Goal: Use online tool/utility: Utilize a website feature to perform a specific function

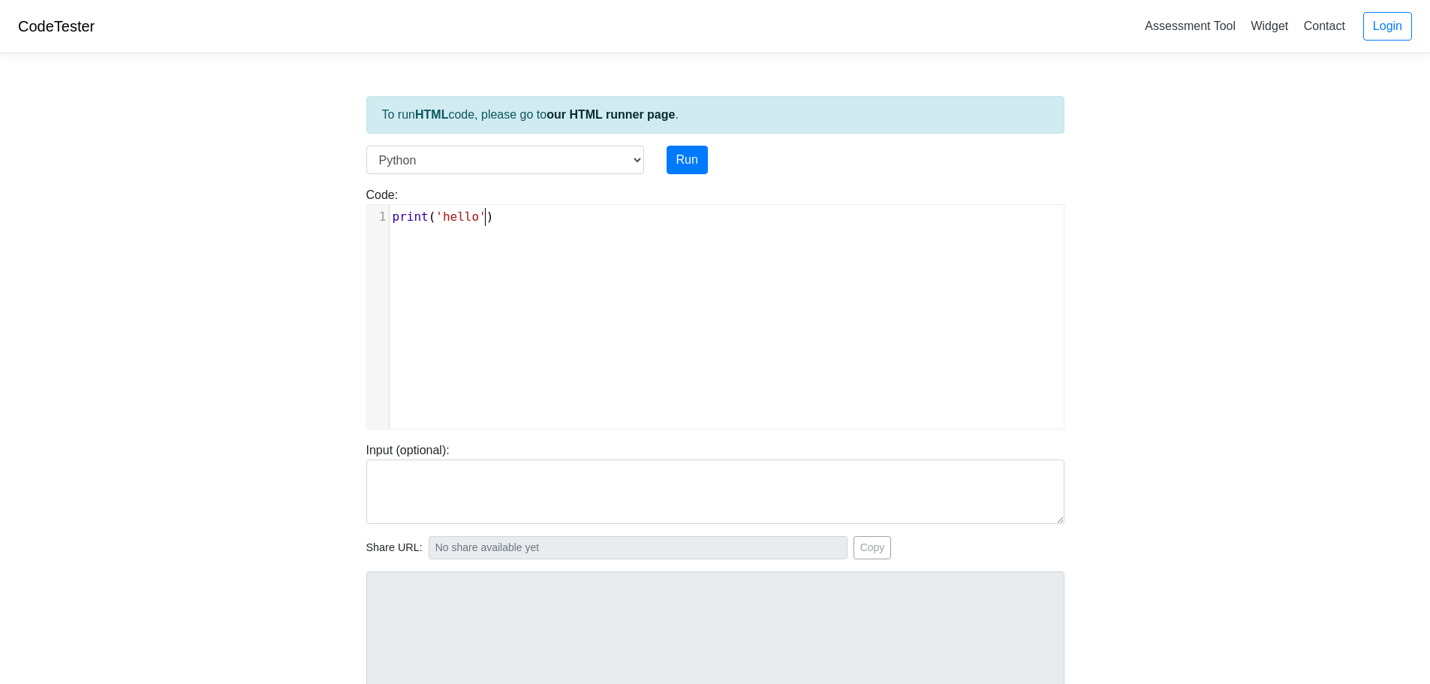
click at [506, 222] on pre "print ( 'hello' )" at bounding box center [732, 217] width 685 height 18
drag, startPoint x: 547, startPoint y: 222, endPoint x: 384, endPoint y: 227, distance: 163.0
click at [390, 224] on div "1 print ( 'hello' )" at bounding box center [732, 217] width 685 height 18
type textarea "​print('hello')"
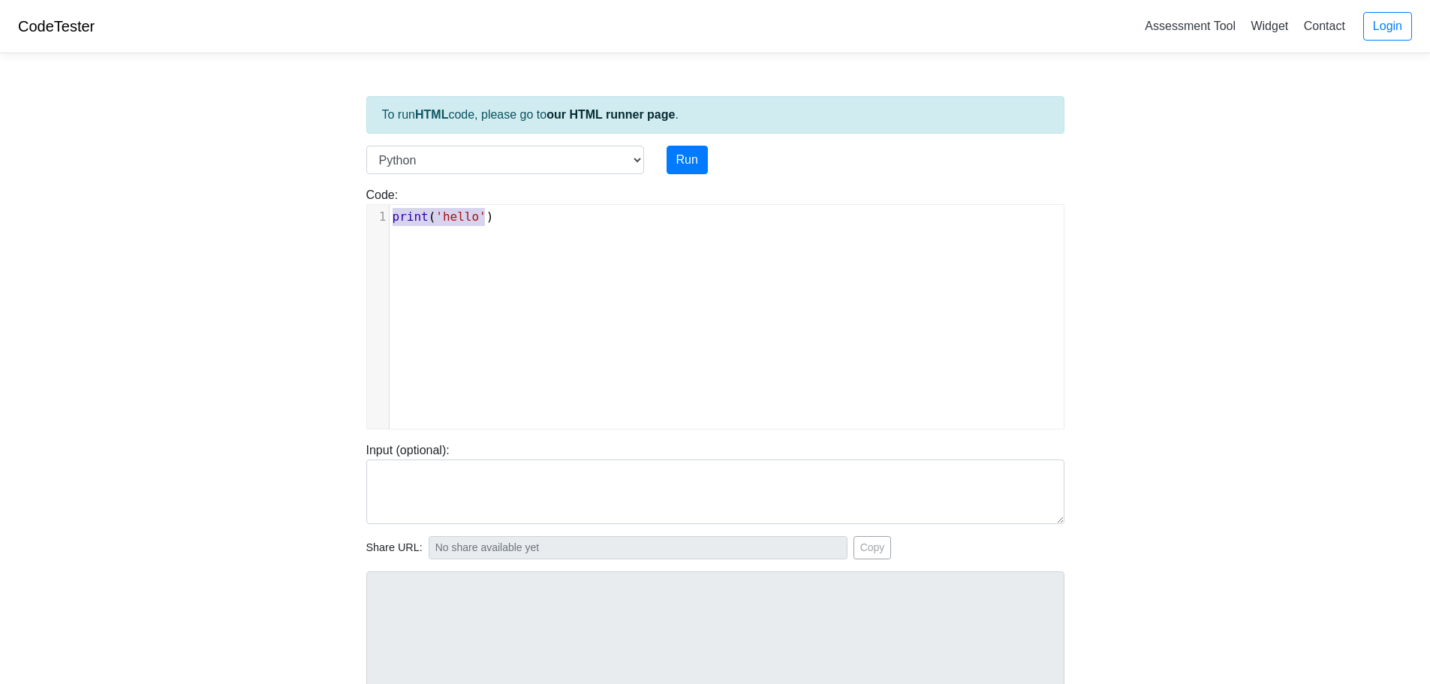
scroll to position [1667, 0]
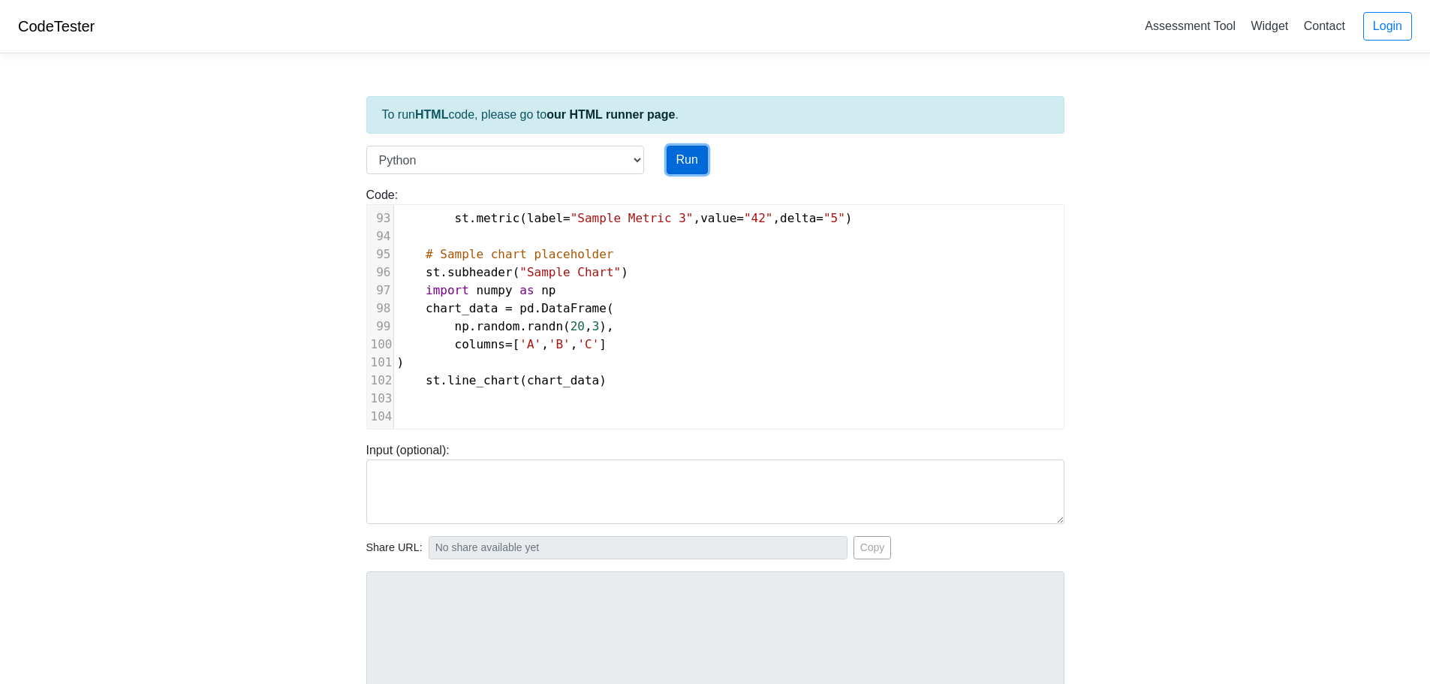
click at [686, 150] on button "Run" at bounding box center [687, 160] width 41 height 29
type input "https://codetester.io/runner?s=koW19ZnjWR"
type textarea "Submission status: Runtime Error (NZEC) Stderr: Traceback (most recent call las…"
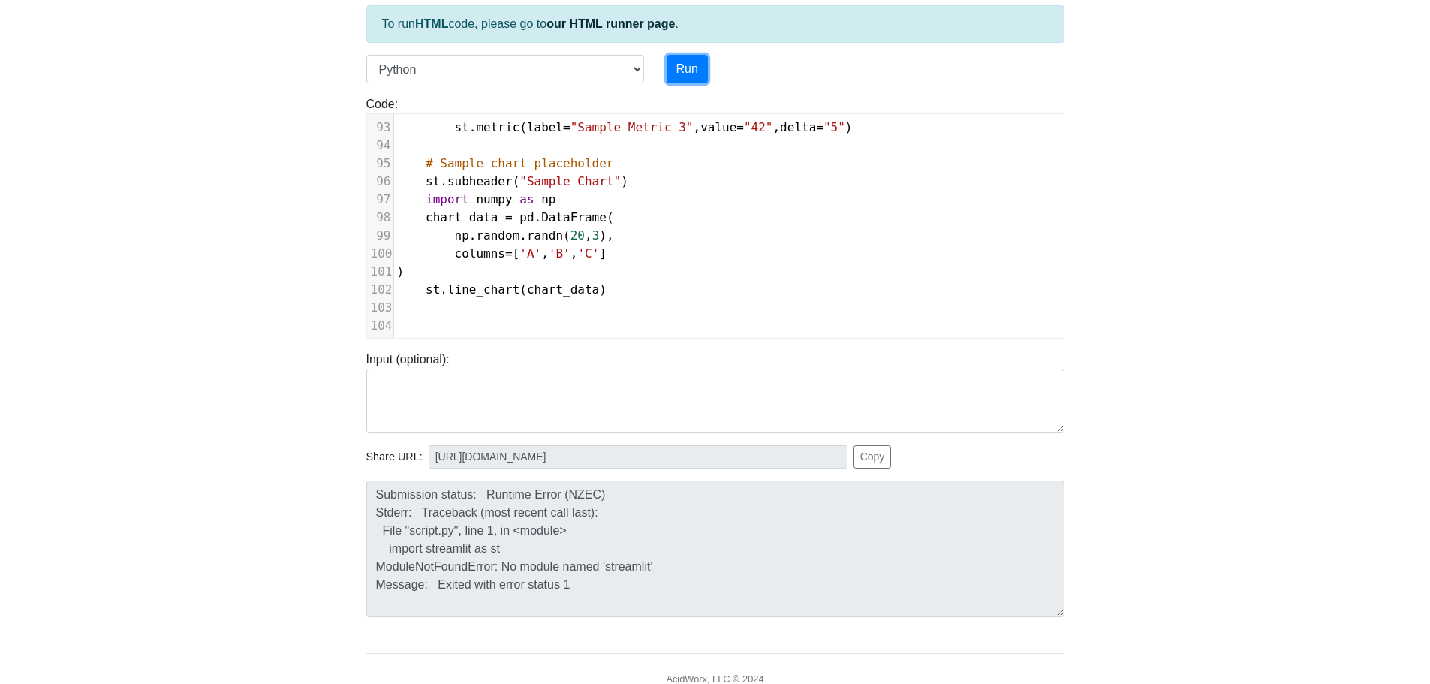
scroll to position [153, 0]
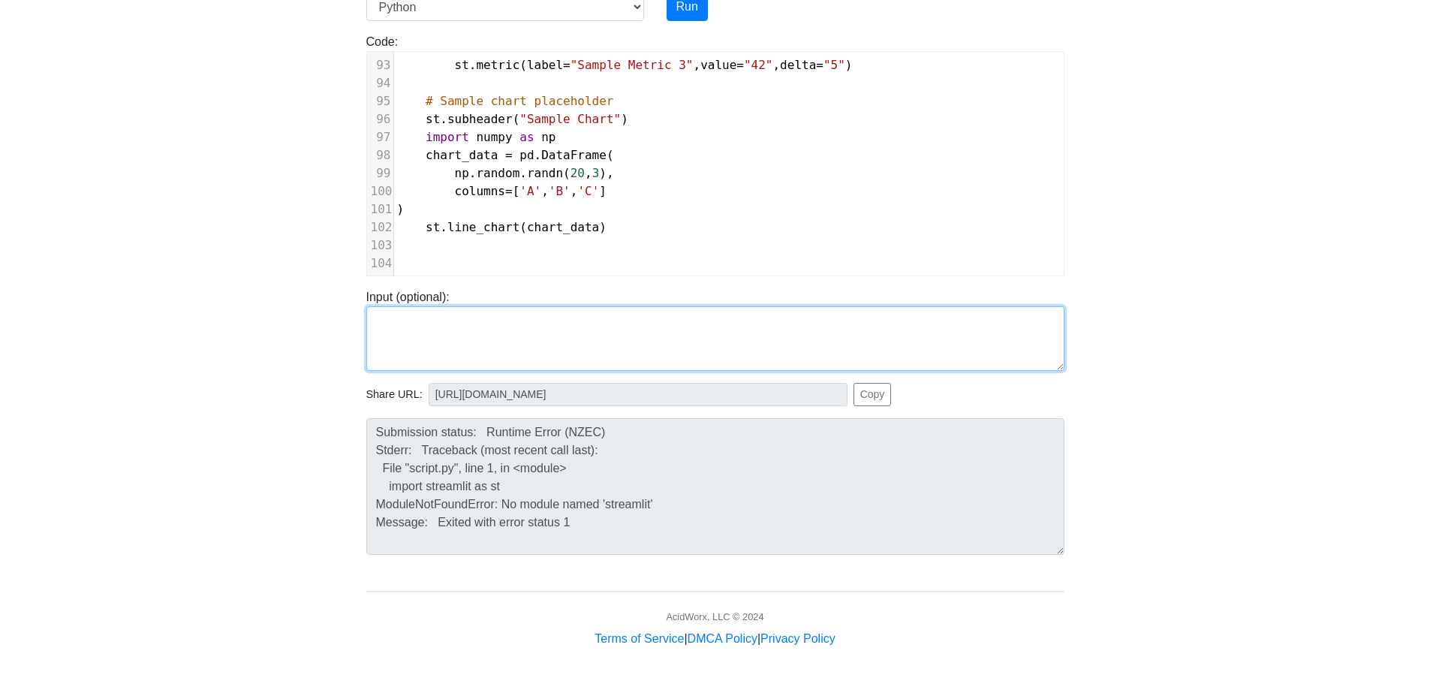
click at [446, 326] on textarea at bounding box center [715, 338] width 698 height 65
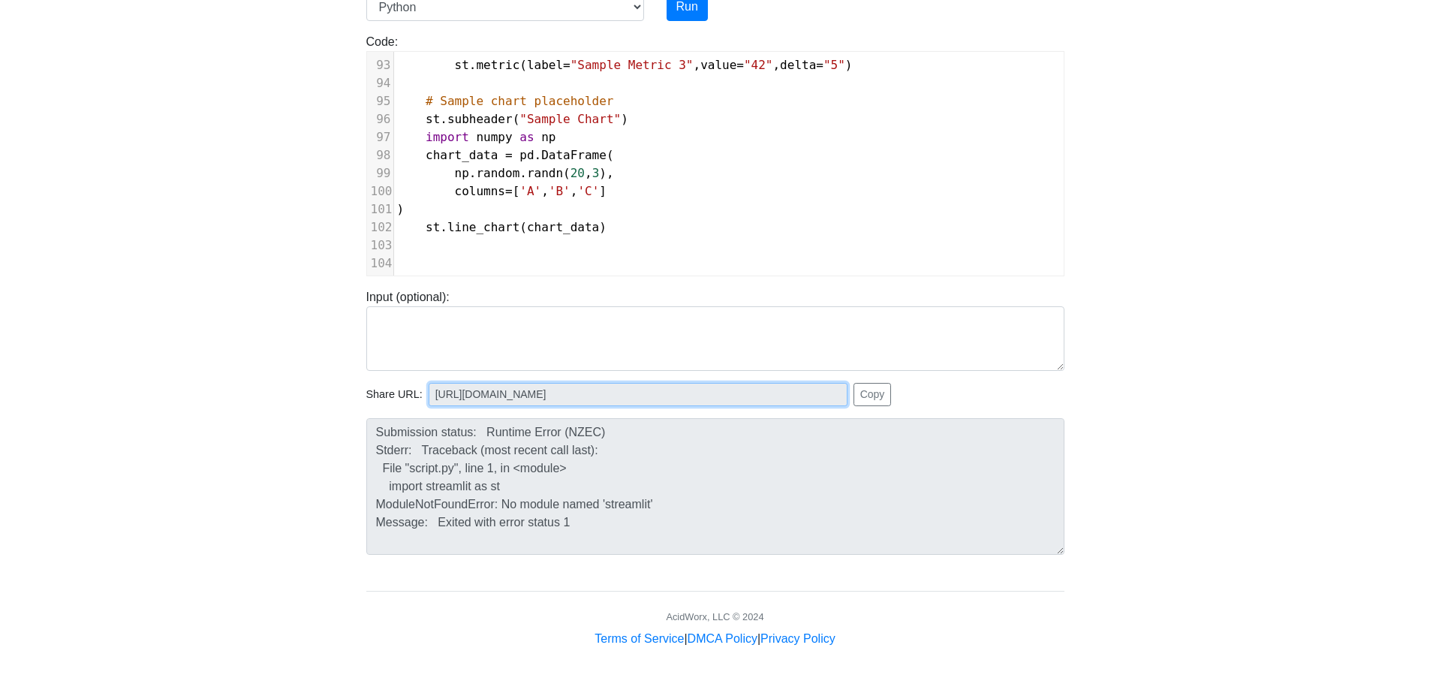
click at [512, 390] on input "https://codetester.io/runner?s=koW19ZnjWR" at bounding box center [638, 394] width 419 height 23
click at [529, 382] on div "Share URL: https://codetester.io/runner?s=koW19ZnjWR Copy" at bounding box center [715, 388] width 721 height 35
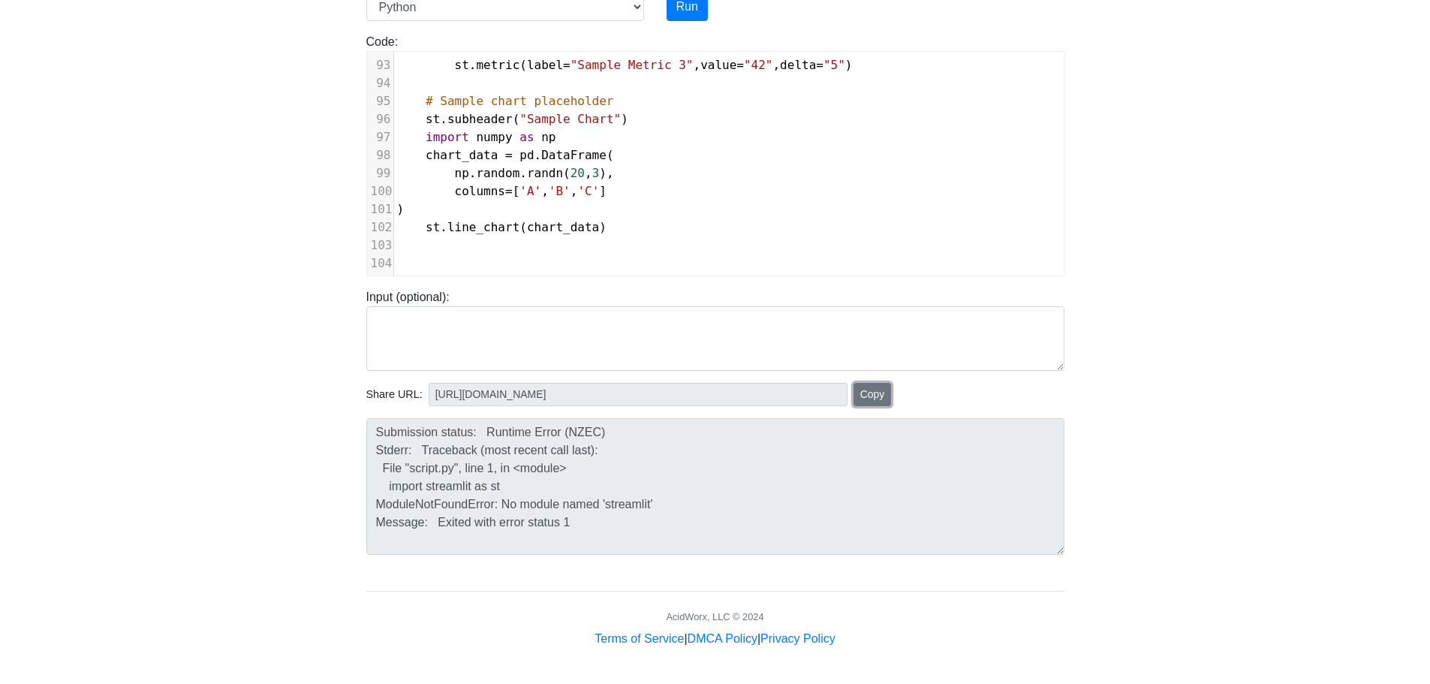
click at [878, 387] on button "Copy" at bounding box center [873, 394] width 38 height 23
click at [553, 148] on span "DataFrame" at bounding box center [573, 155] width 65 height 14
type textarea "chart_data = pd.DataFrame("
click at [553, 148] on span "DataFrame" at bounding box center [573, 155] width 65 height 14
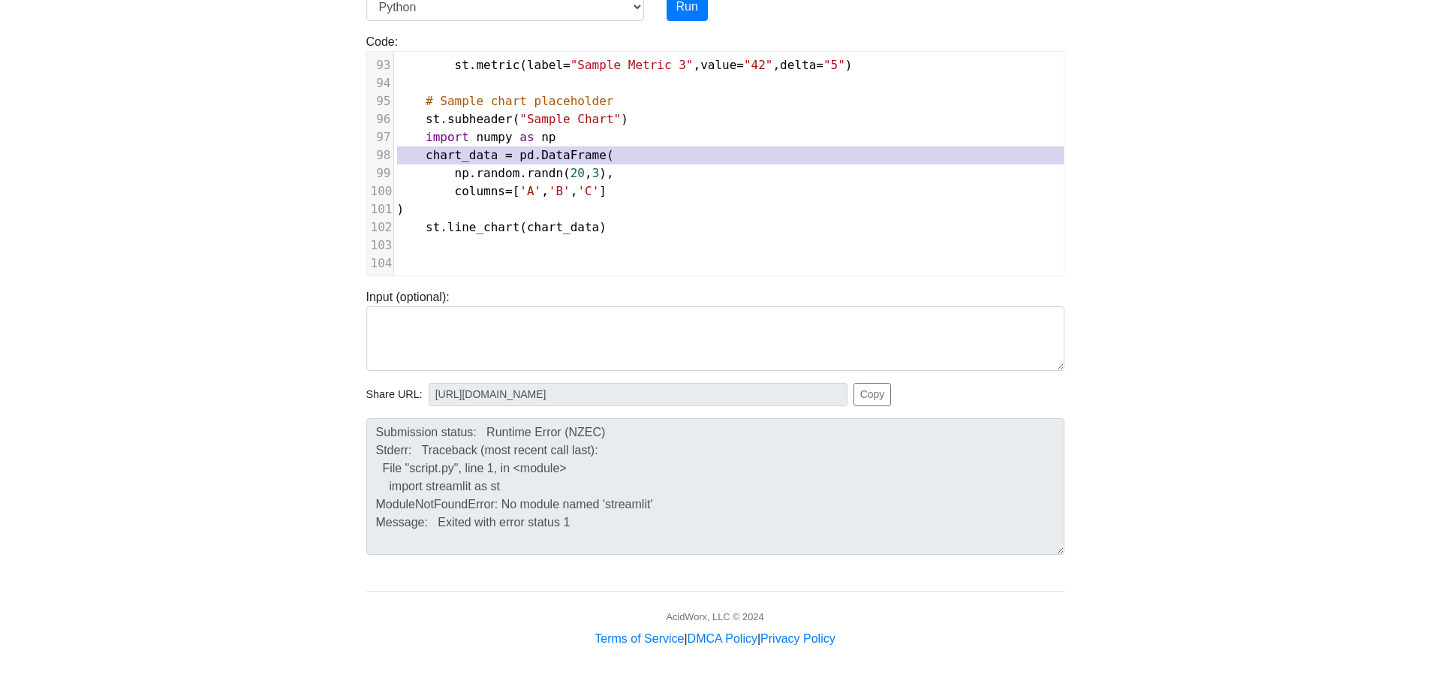
click at [553, 148] on span "DataFrame" at bounding box center [573, 155] width 65 height 14
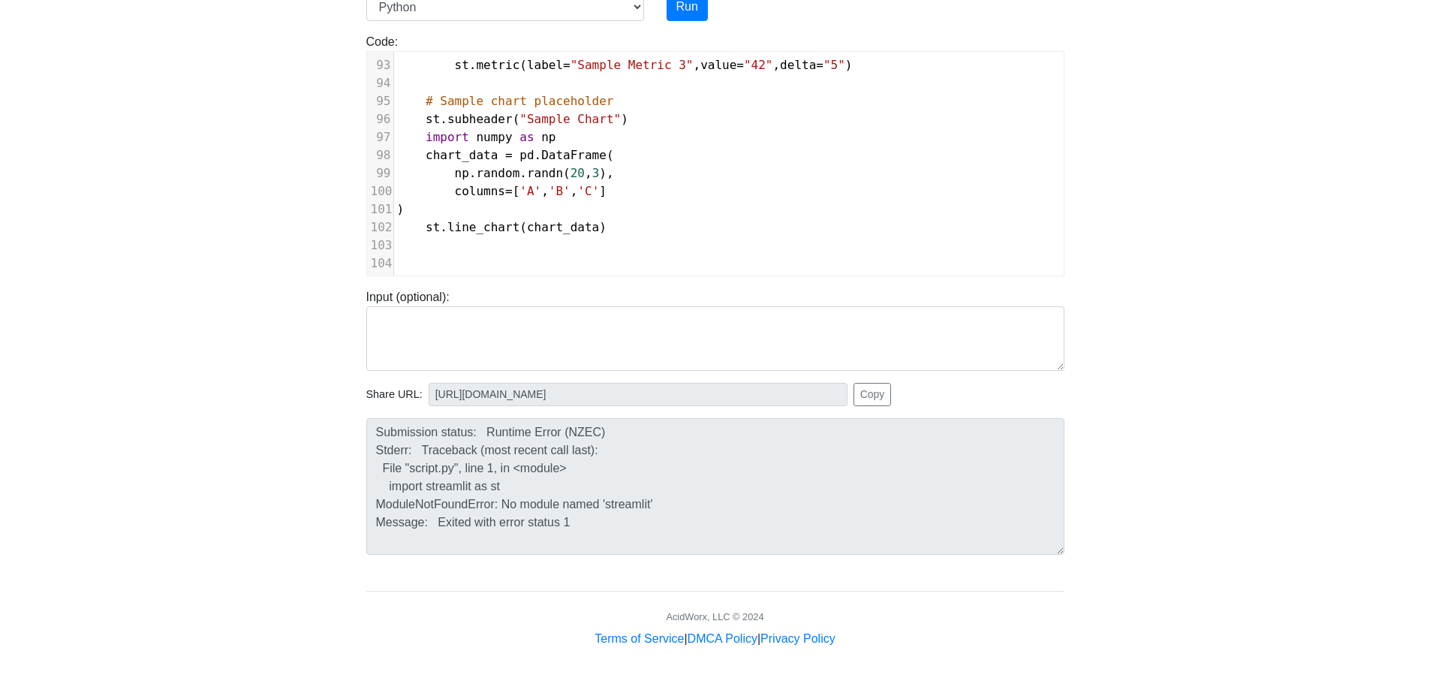
drag, startPoint x: 788, startPoint y: 290, endPoint x: 763, endPoint y: 275, distance: 29.6
click at [763, 275] on div "To run HTML code, please go to our HTML runner page . Language C C++ Go Java Ja…" at bounding box center [715, 280] width 721 height 736
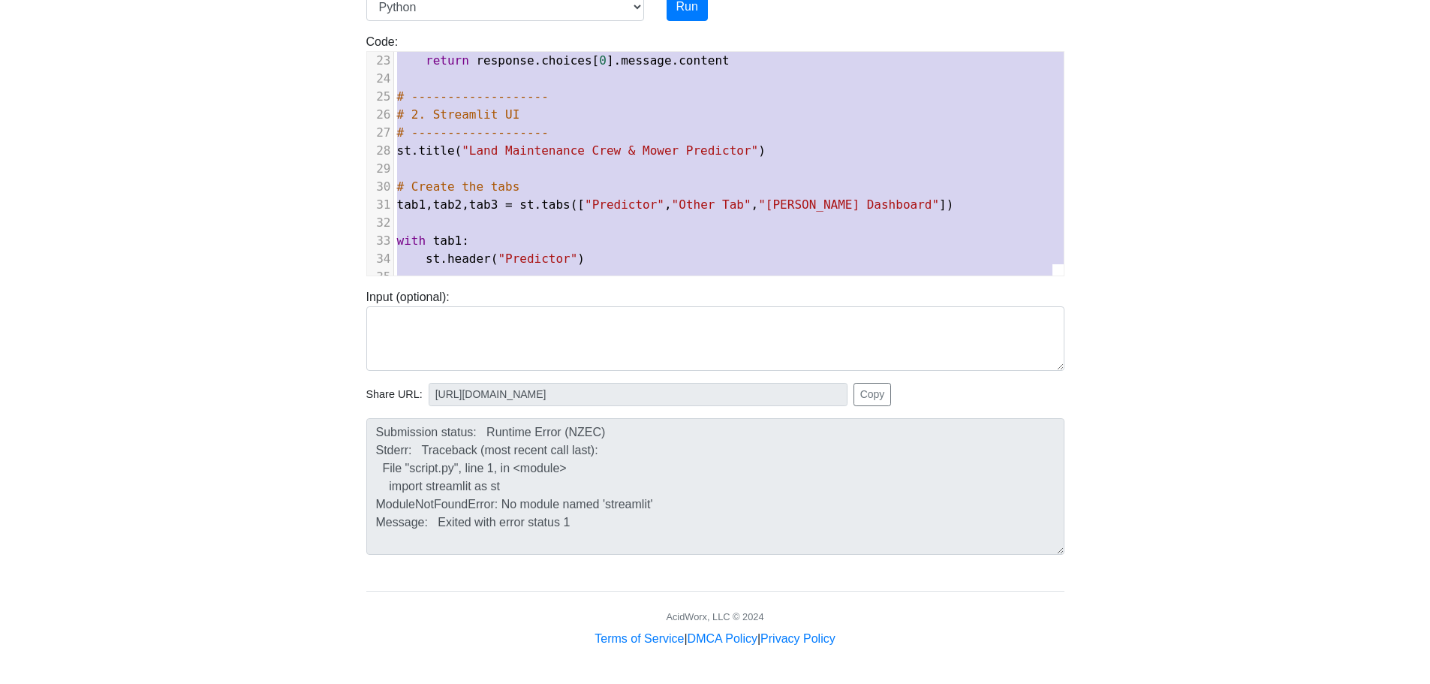
scroll to position [0, 0]
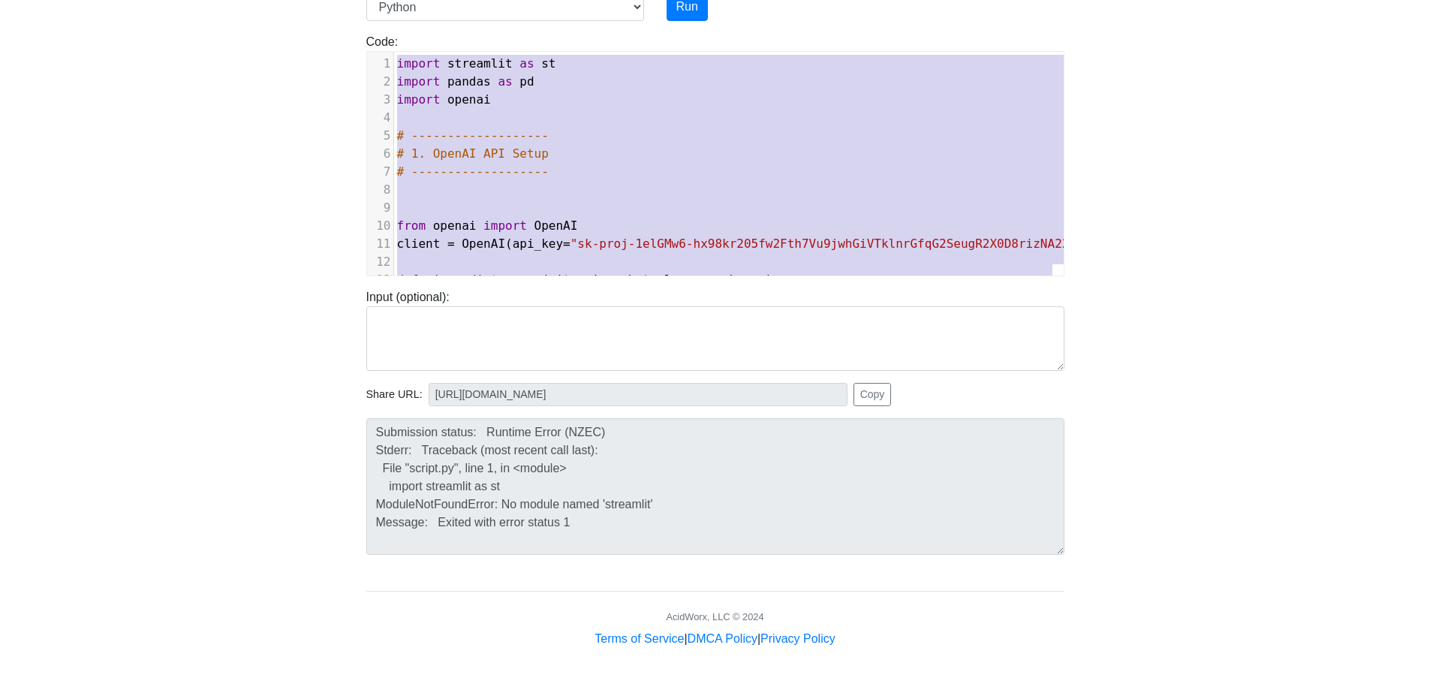
drag, startPoint x: 770, startPoint y: 239, endPoint x: 342, endPoint y: -91, distance: 540.7
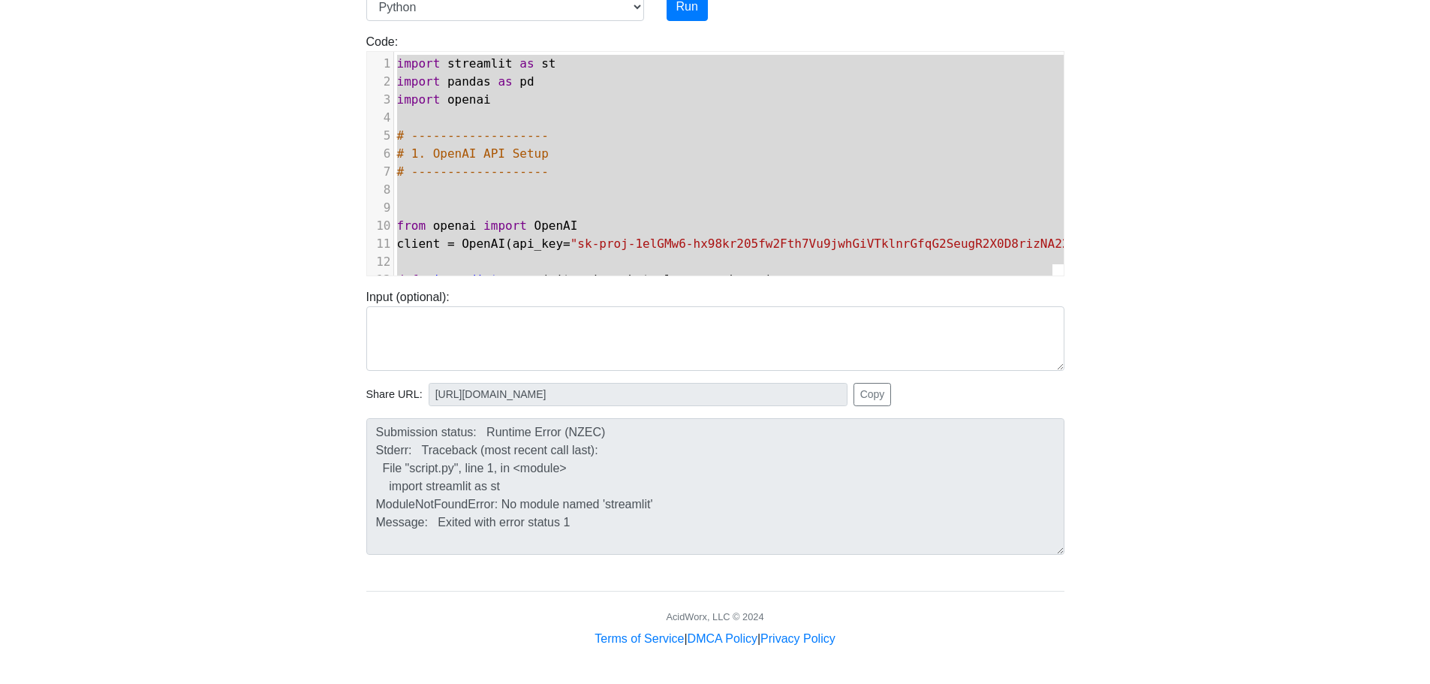
type textarea "import streamlit as st import pandas as pd import openai # ------------------- …"
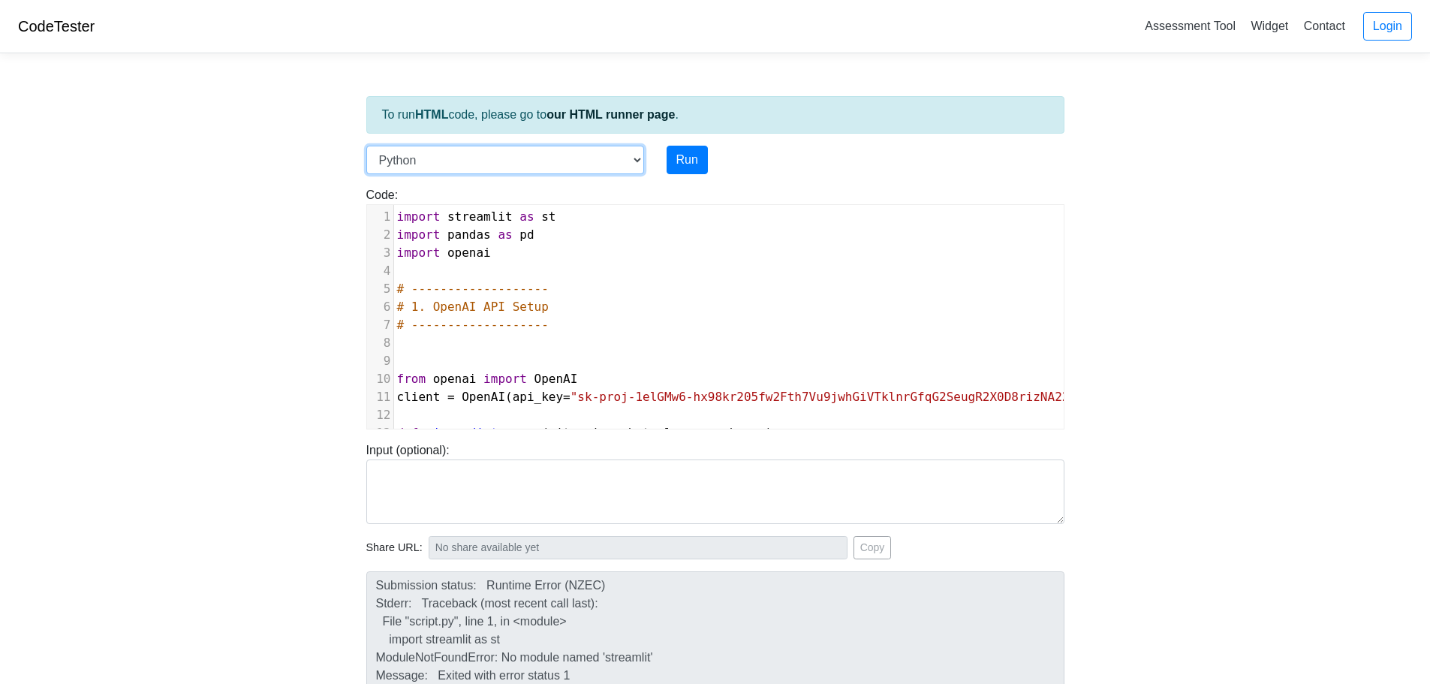
click at [486, 156] on select "C C++ Go Java Javascript Python Ruby" at bounding box center [505, 160] width 278 height 29
click at [259, 277] on body "CodeTester Assessment Tool Widget Contact Login To run HTML code, please go to …" at bounding box center [715, 400] width 1430 height 801
click at [598, 115] on link "our HTML runner page" at bounding box center [611, 114] width 128 height 13
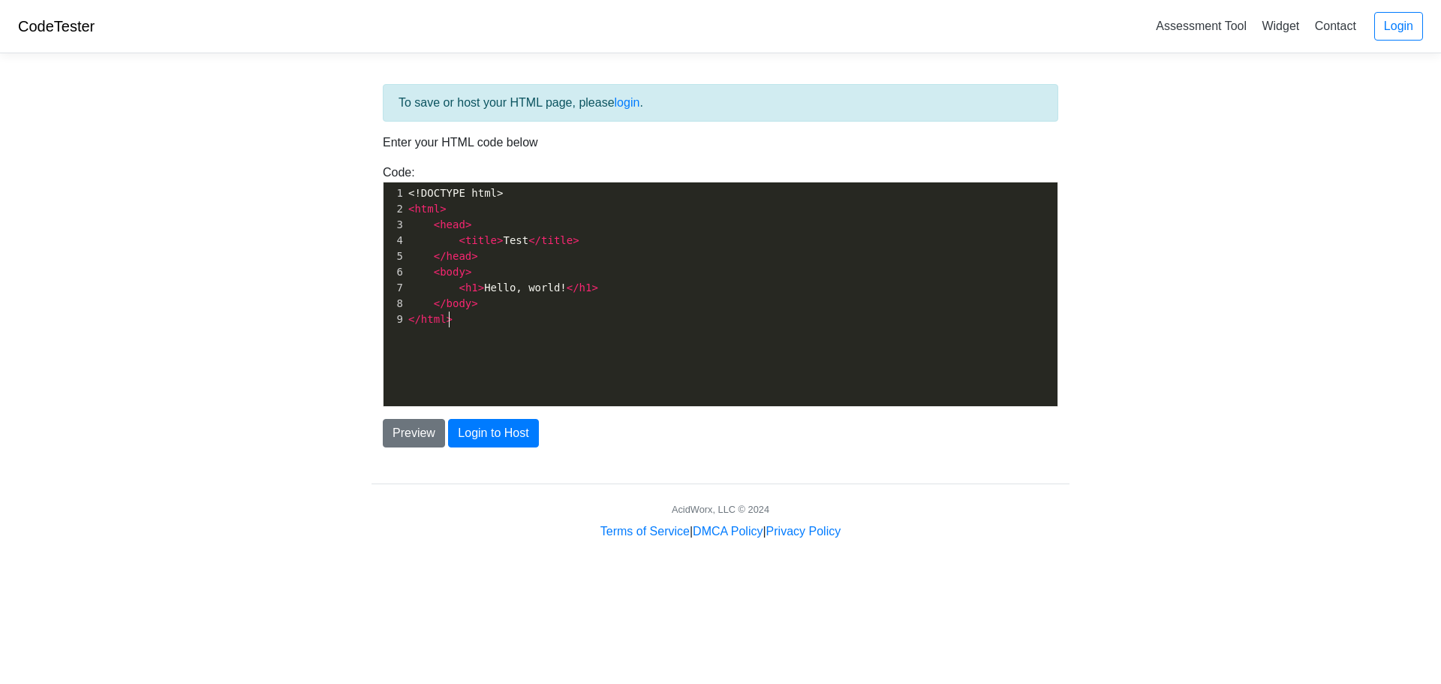
scroll to position [5, 0]
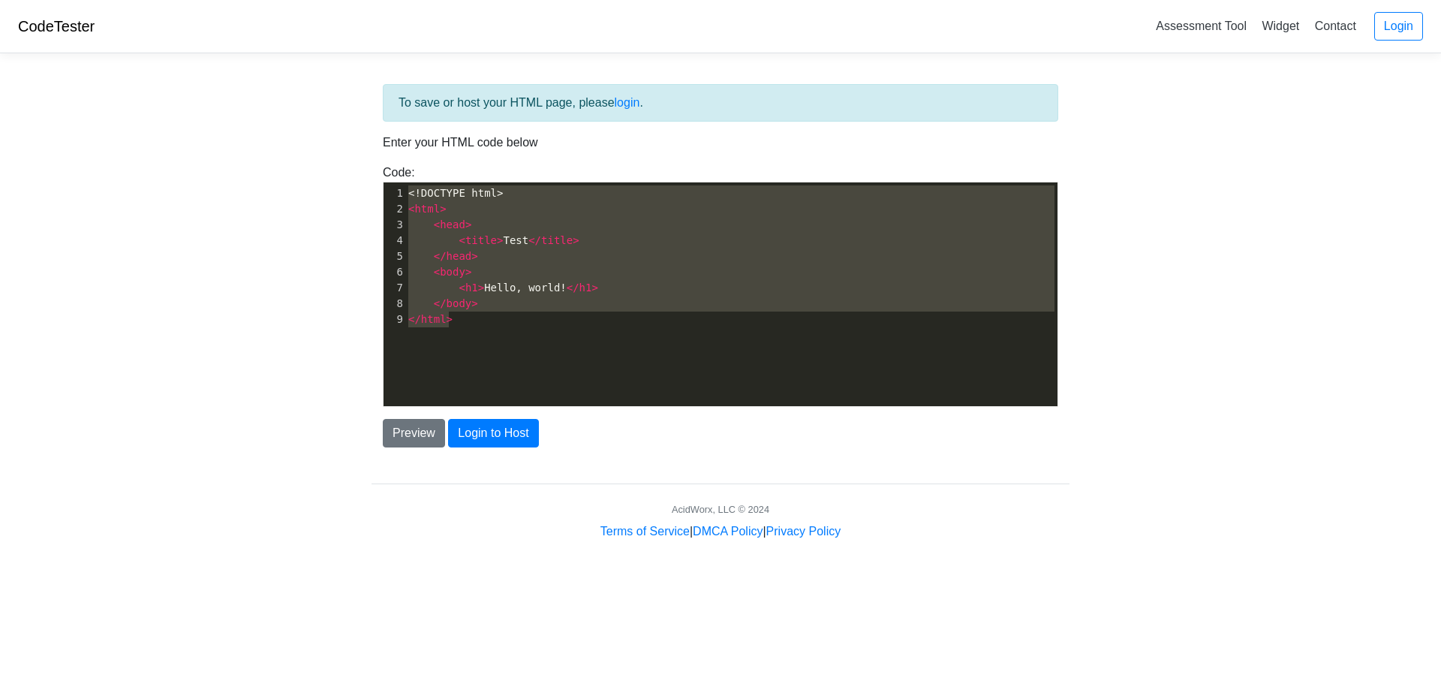
drag, startPoint x: 607, startPoint y: 347, endPoint x: 277, endPoint y: 113, distance: 404.3
click at [277, 113] on body "CodeTester Assessment Tool Widget Contact Login To save or host your HTML page,…" at bounding box center [720, 270] width 1441 height 541
type textarea "​<!DOCTYPE html> <html> <head> <title>Test</title> </head> <body> <h1>Hello, wo…"
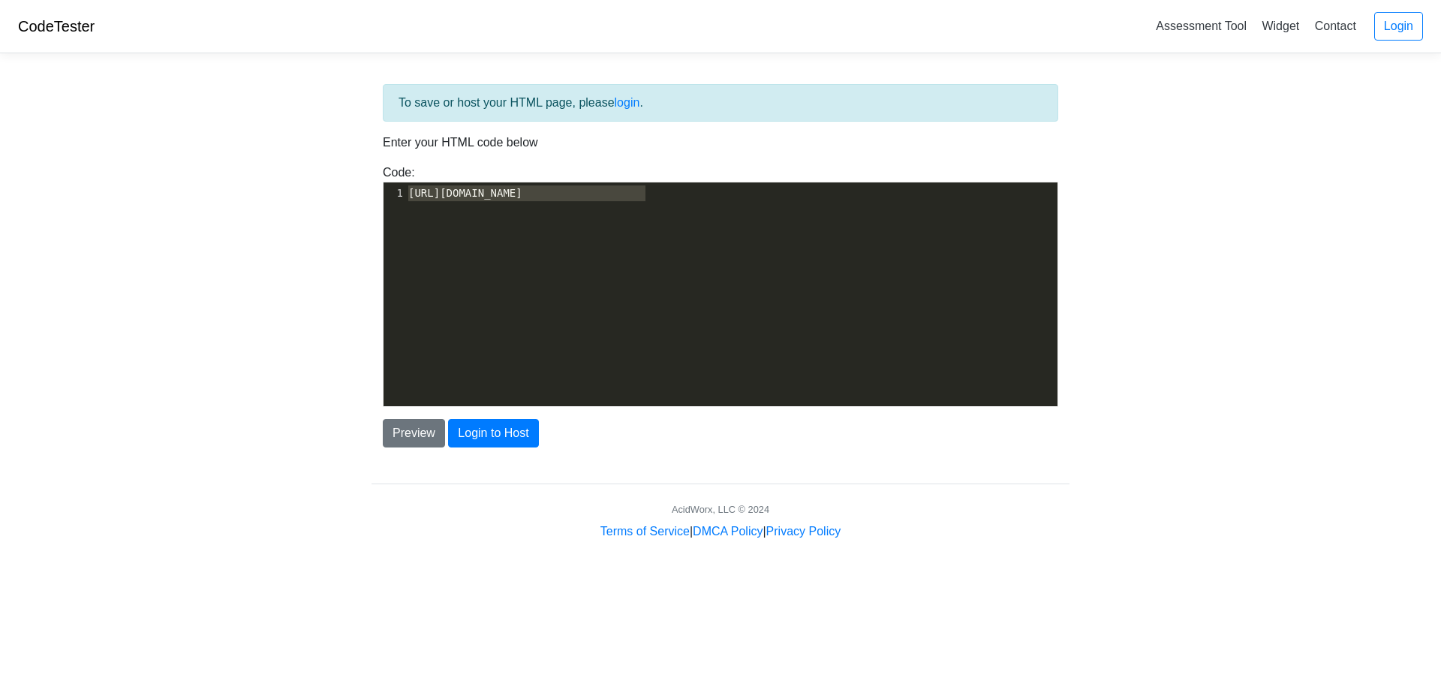
drag, startPoint x: 679, startPoint y: 207, endPoint x: 255, endPoint y: 179, distance: 425.1
click at [255, 179] on body "CodeTester Assessment Tool Widget Contact Login To save or host your HTML page,…" at bounding box center [720, 270] width 1441 height 541
type textarea "​https://codetester.io/runner?s=koW19ZnjWR"
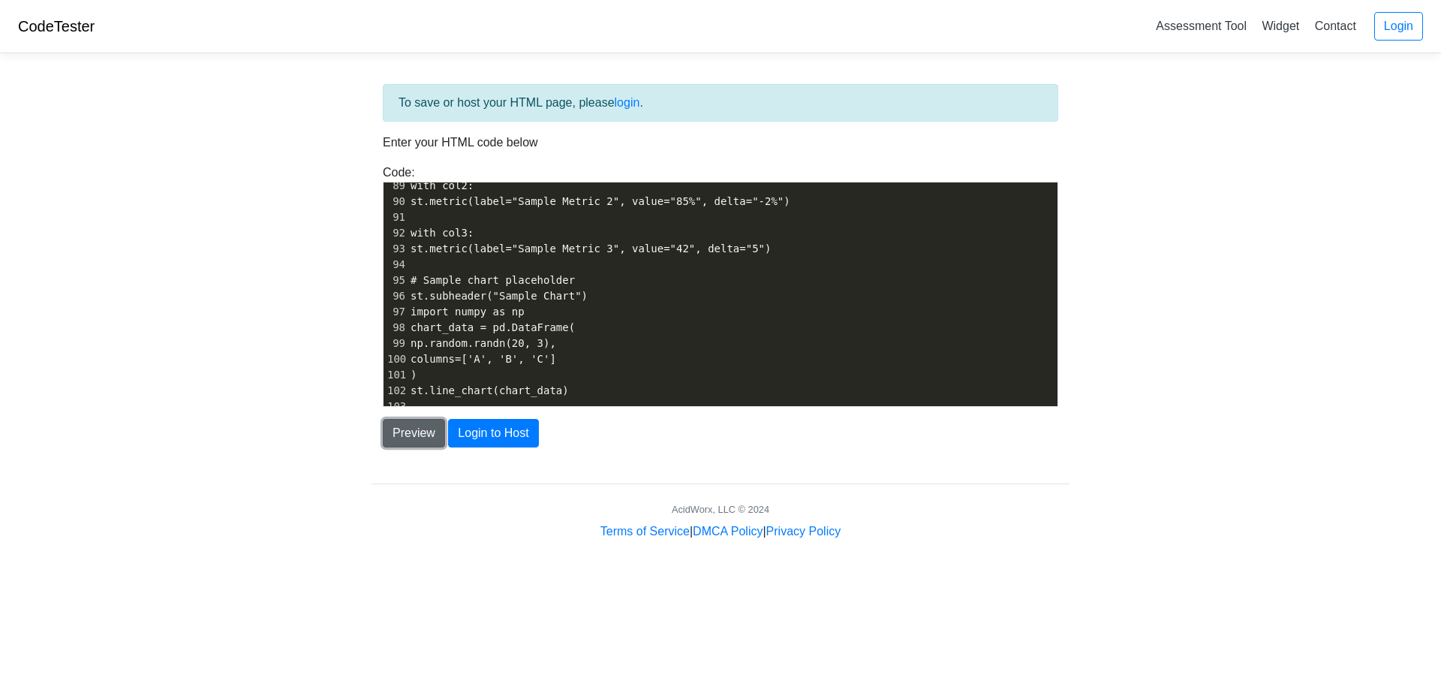
click at [424, 438] on button "Preview" at bounding box center [414, 433] width 62 height 29
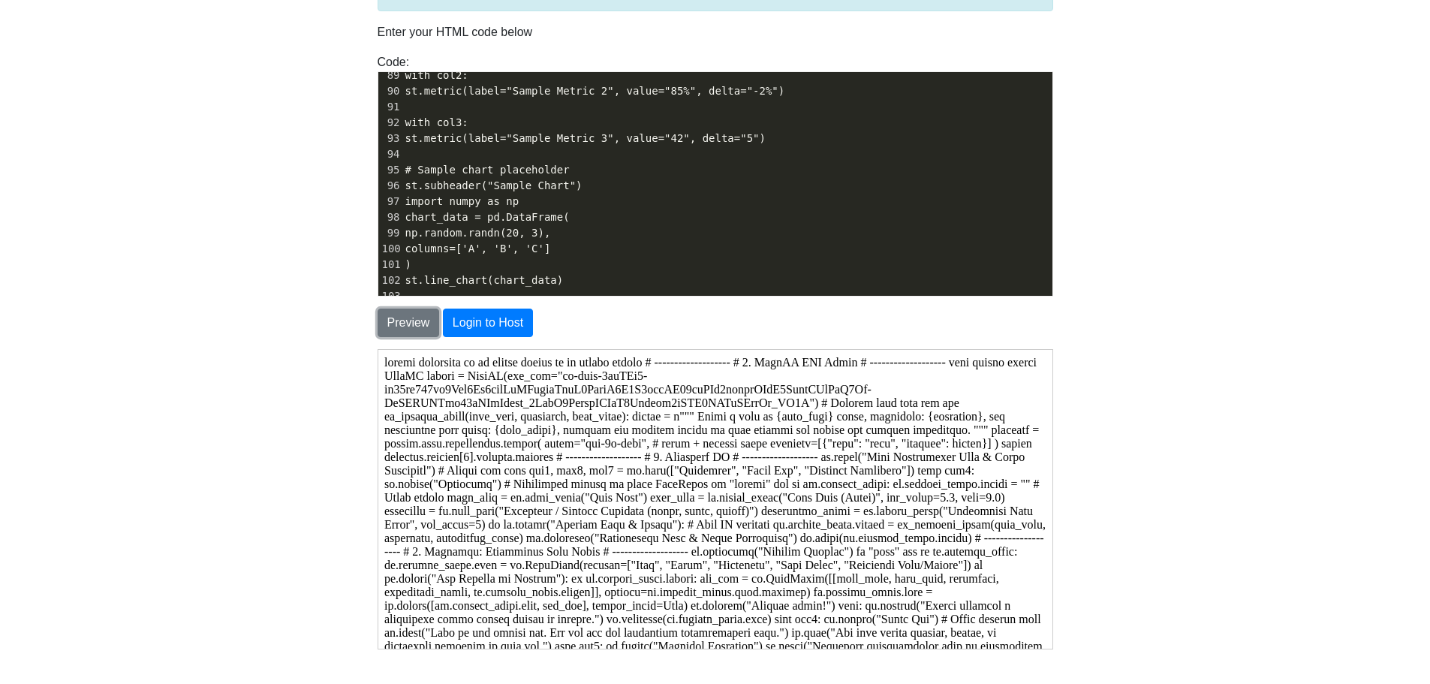
scroll to position [122, 0]
